Goal: Task Accomplishment & Management: Use online tool/utility

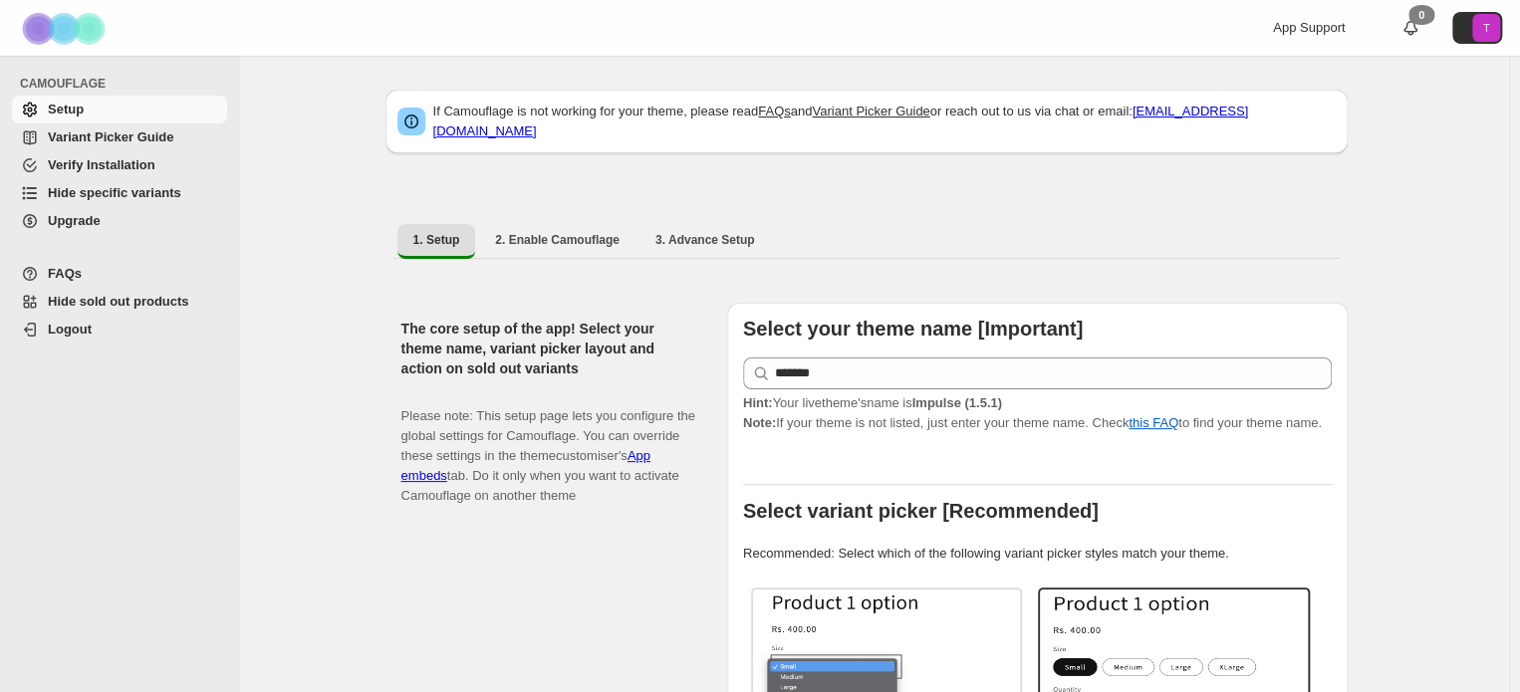
click at [103, 188] on span "Hide specific variants" at bounding box center [114, 192] width 133 height 15
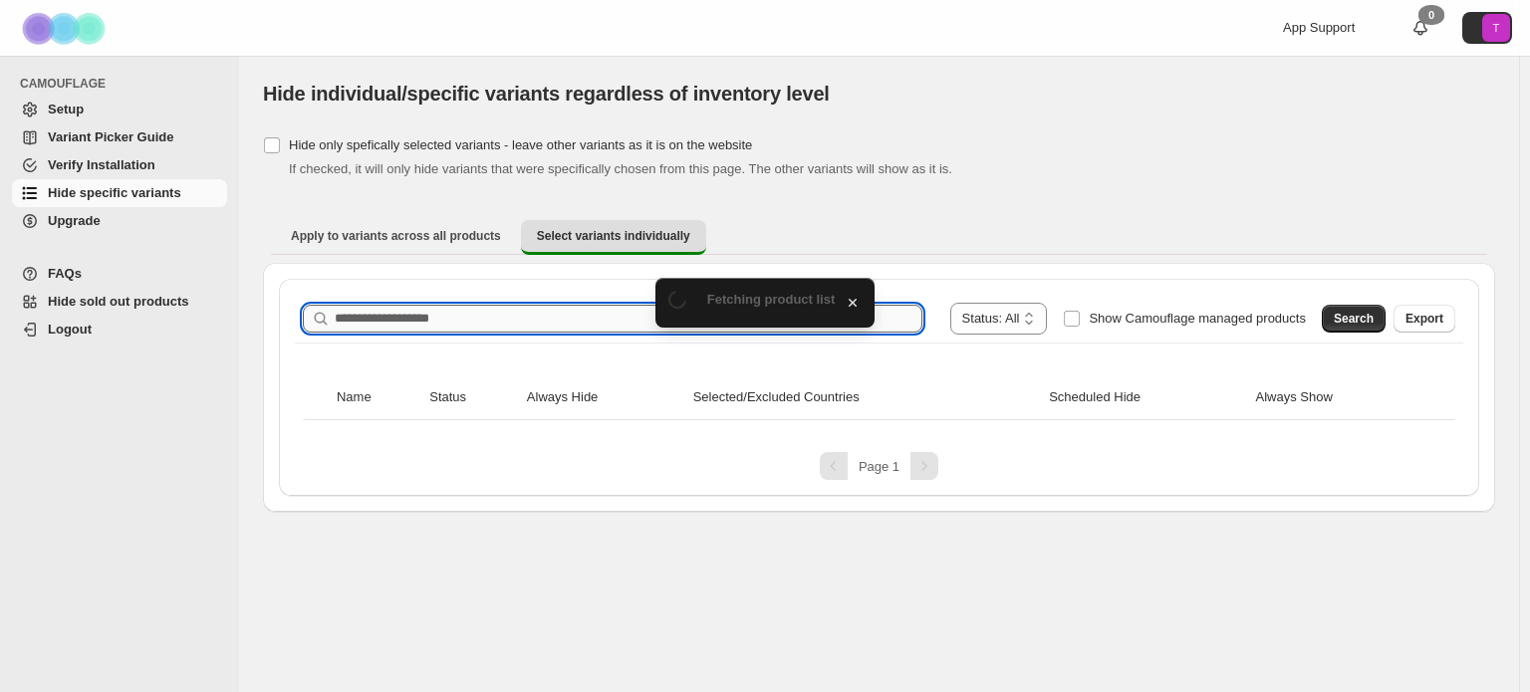
click at [578, 326] on input "Search product name" at bounding box center [629, 319] width 588 height 28
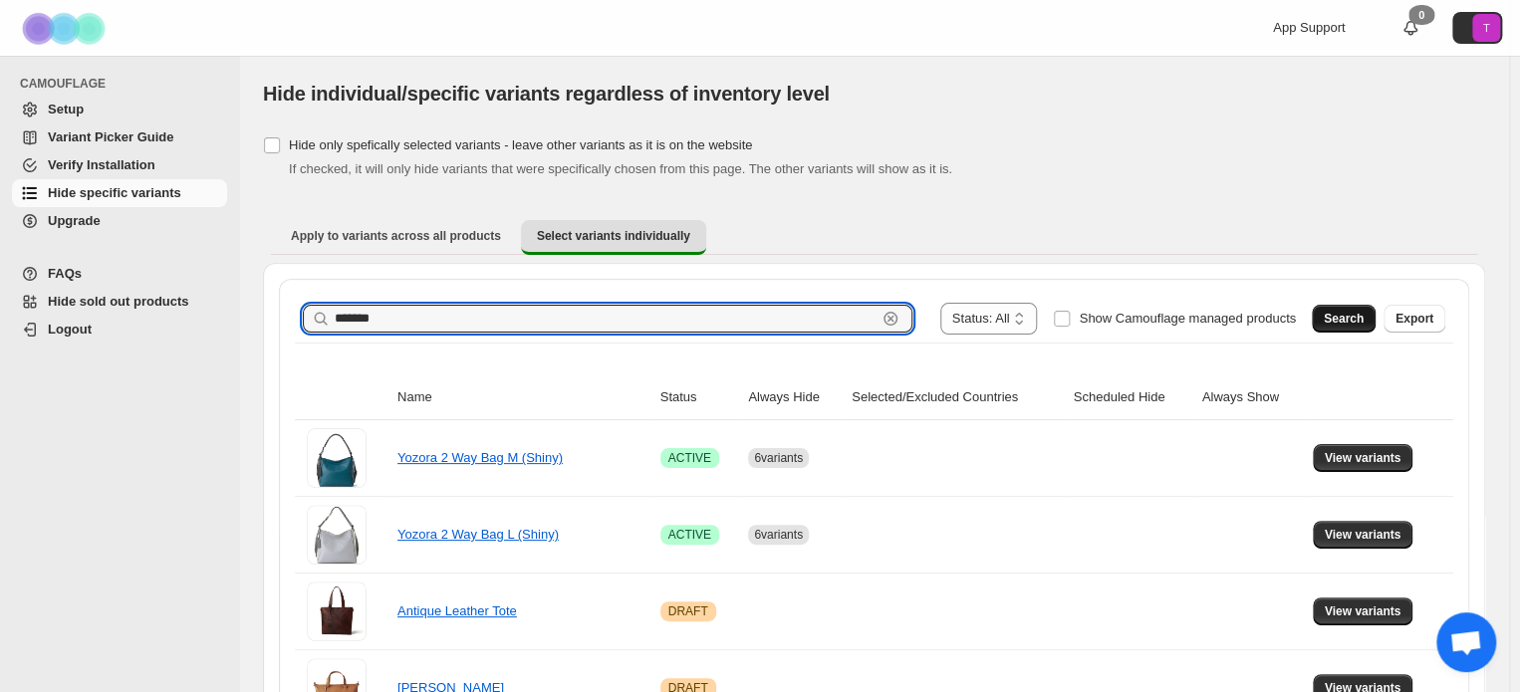
type input "*******"
click at [1355, 315] on span "Search" at bounding box center [1344, 319] width 40 height 16
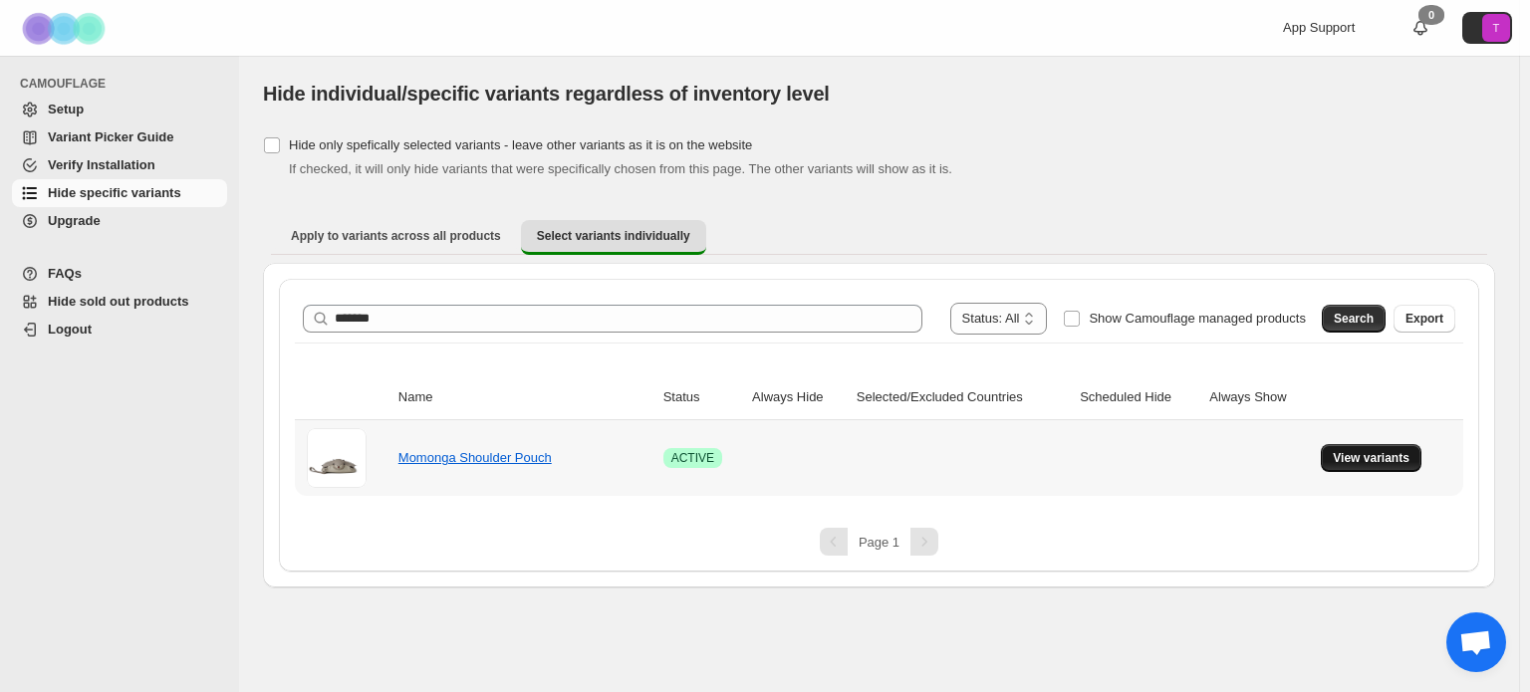
click at [1363, 459] on span "View variants" at bounding box center [1371, 458] width 77 height 16
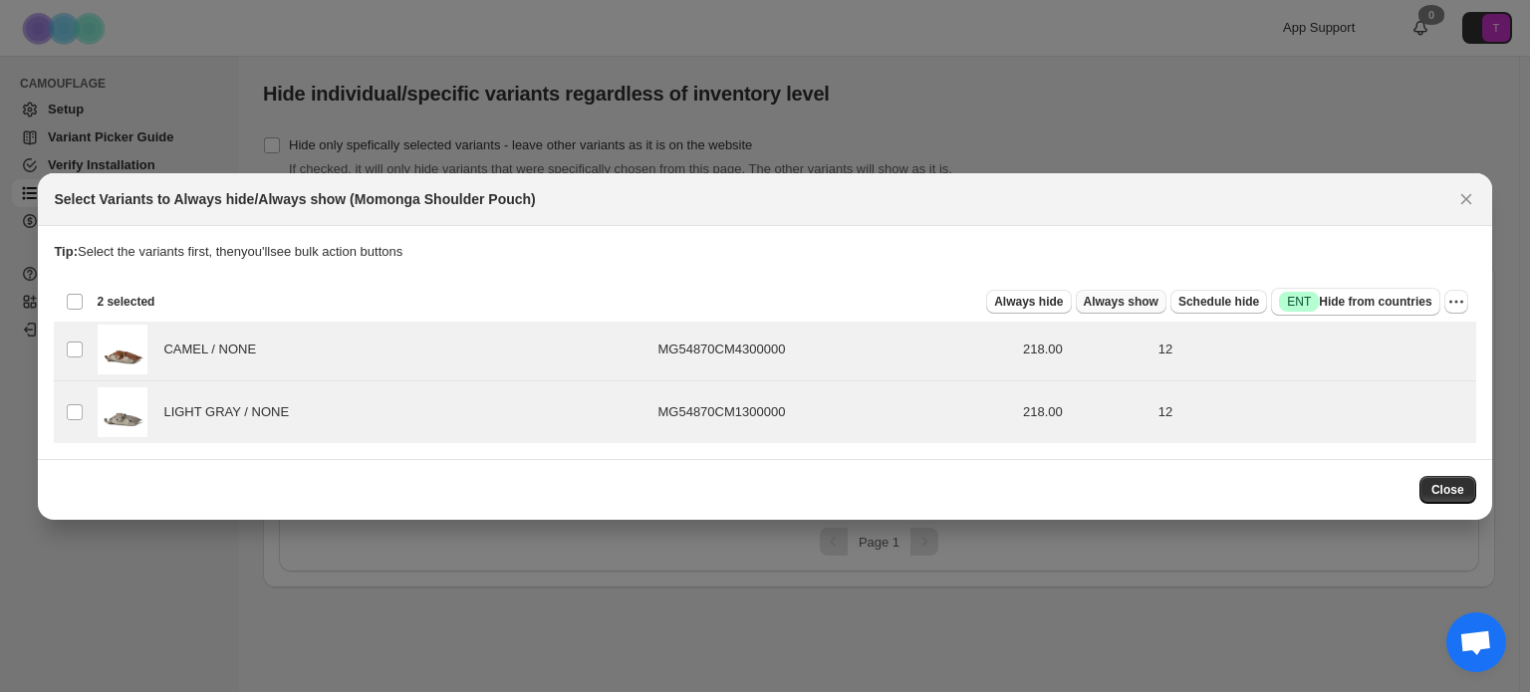
click at [1118, 302] on span "Always show" at bounding box center [1121, 302] width 75 height 16
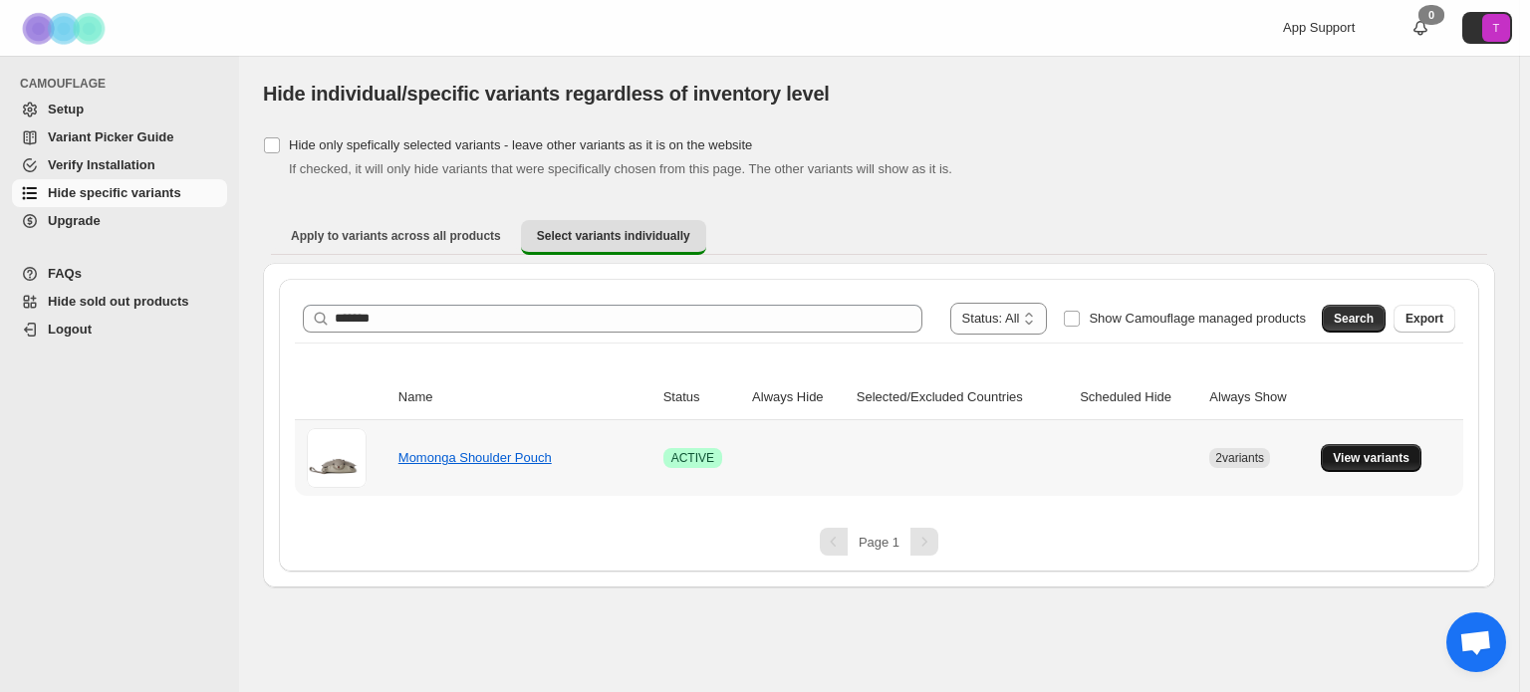
click at [1371, 460] on span "View variants" at bounding box center [1371, 458] width 77 height 16
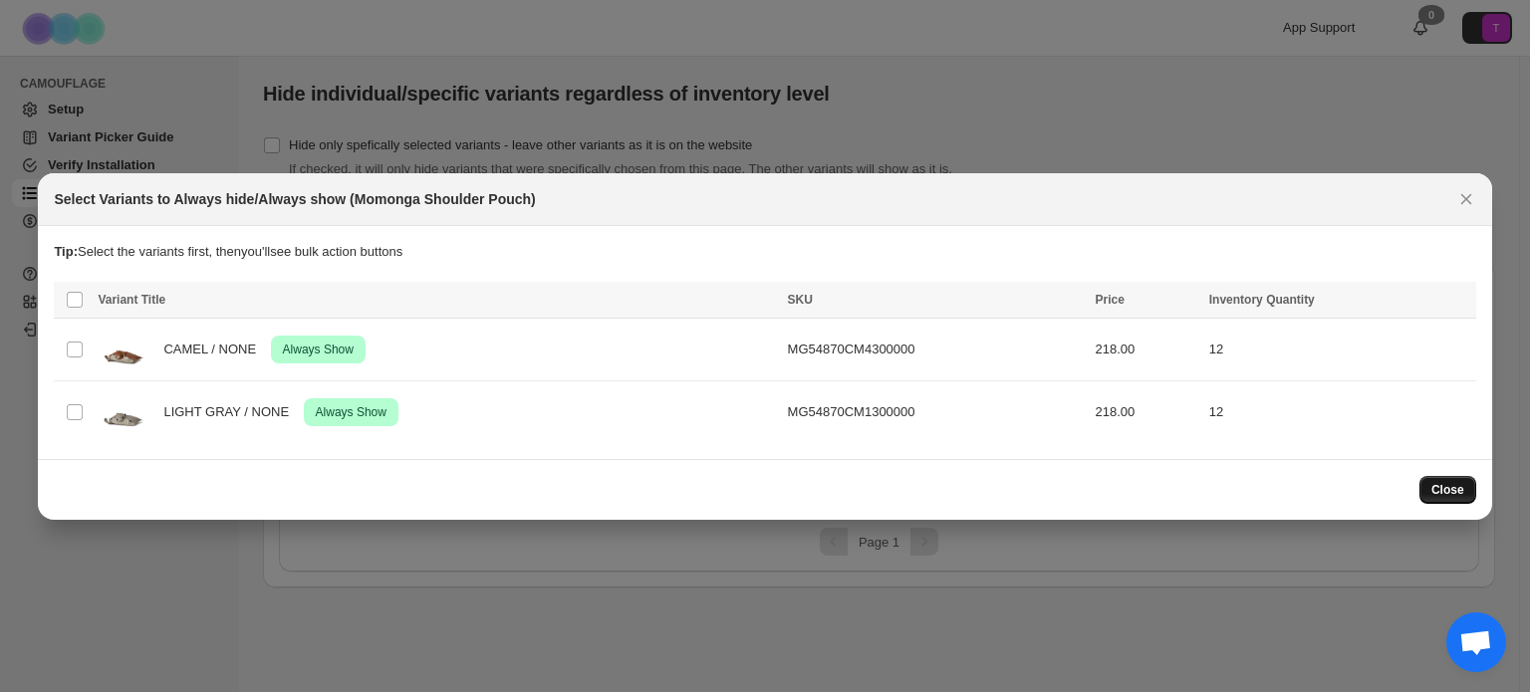
click at [1461, 493] on span "Close" at bounding box center [1447, 490] width 33 height 16
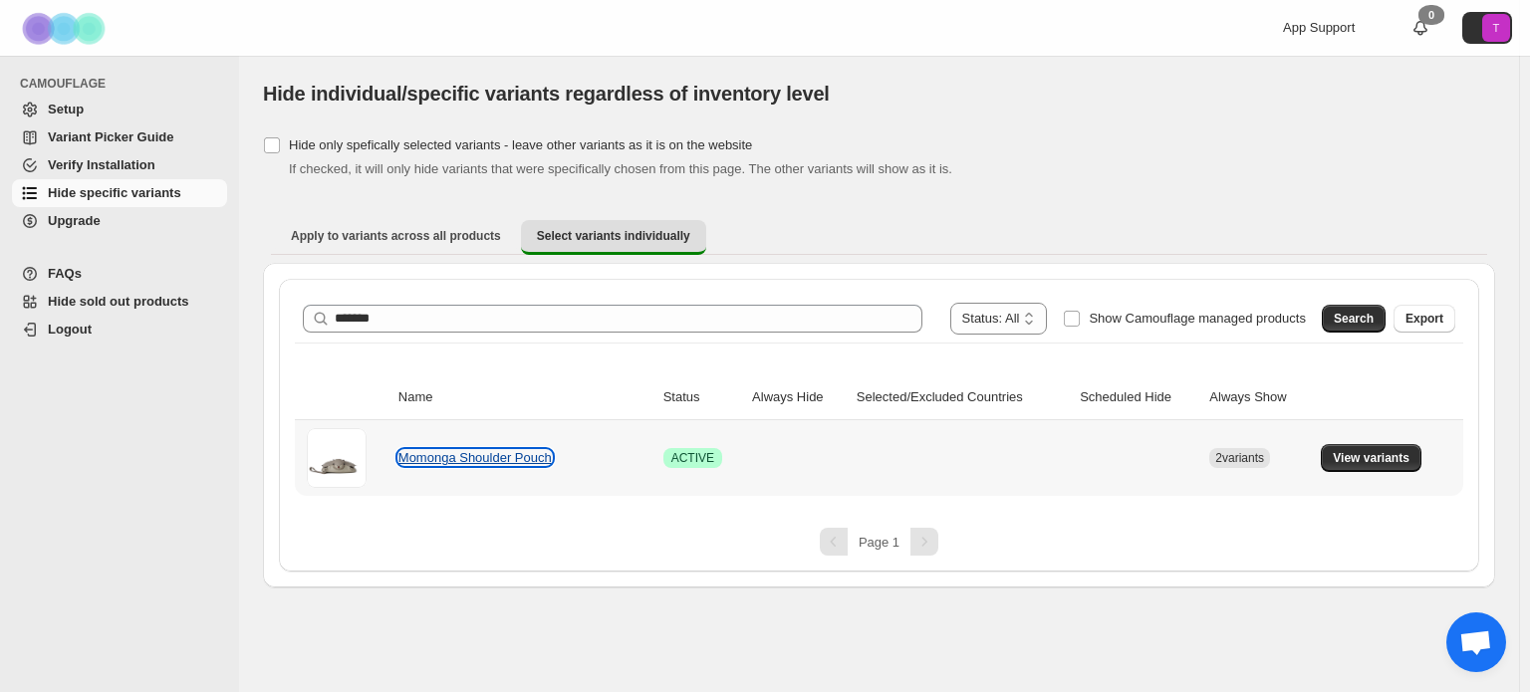
click at [516, 454] on link "Momonga Shoulder Pouch" at bounding box center [474, 457] width 153 height 15
